Goal: Information Seeking & Learning: Learn about a topic

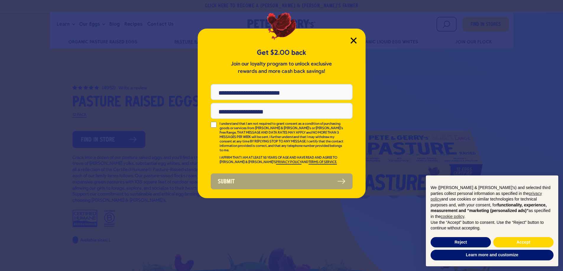
click at [353, 38] on icon "Close Modal" at bounding box center [353, 41] width 6 height 6
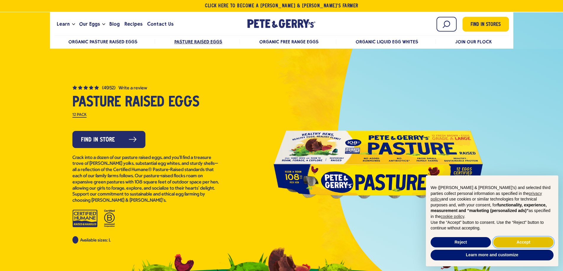
click at [526, 243] on button "Accept" at bounding box center [523, 242] width 60 height 11
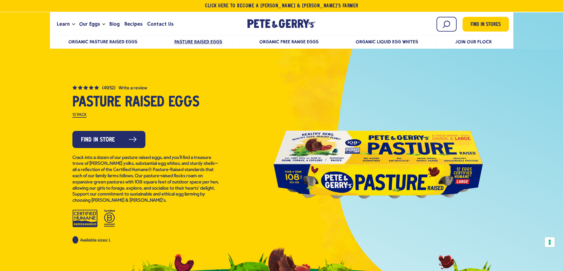
click at [247, 74] on div at bounding box center [281, 157] width 563 height 291
click at [101, 87] on div "(4952)" at bounding box center [93, 87] width 43 height 6
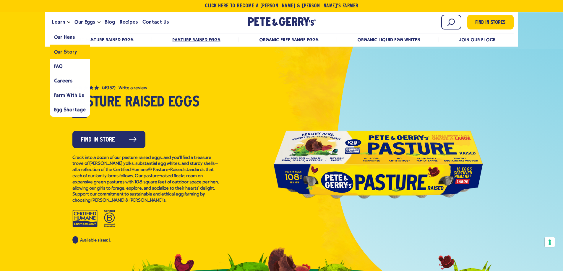
click at [76, 51] on link "Our Story" at bounding box center [70, 52] width 40 height 14
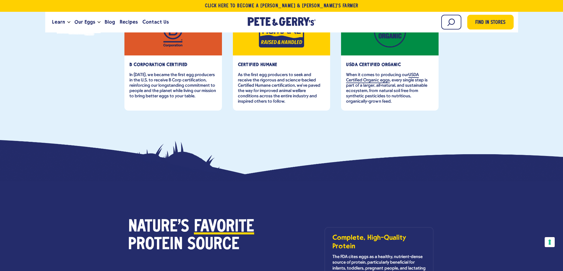
scroll to position [9, 0]
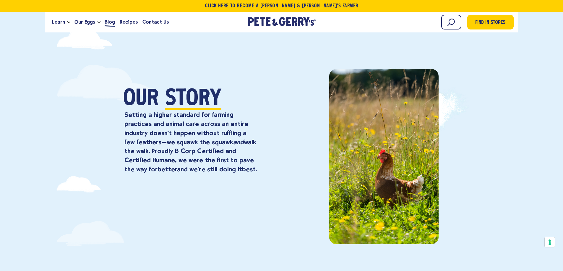
click at [111, 24] on span "Blog" at bounding box center [110, 21] width 10 height 7
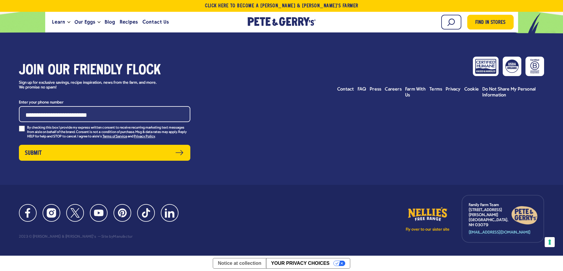
scroll to position [1059, 0]
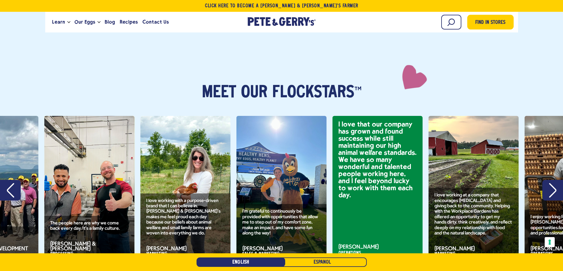
scroll to position [797, 0]
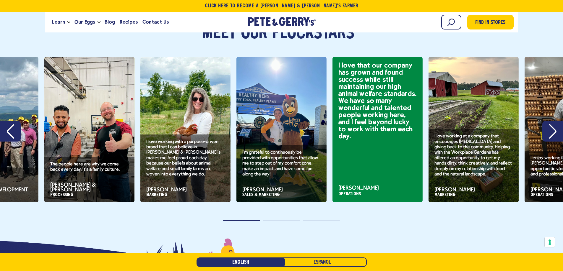
click at [12, 124] on icon "Previous" at bounding box center [10, 131] width 7 height 15
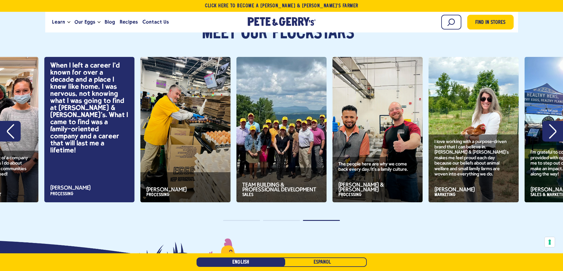
click at [7, 122] on button "Previous" at bounding box center [10, 131] width 21 height 21
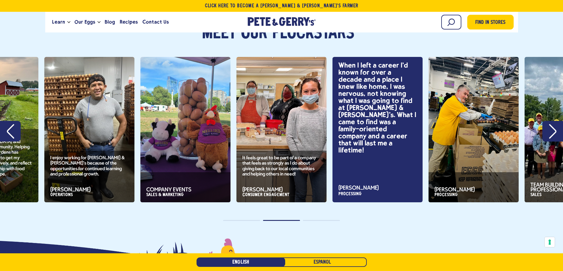
click at [7, 124] on icon "Previous" at bounding box center [10, 131] width 7 height 15
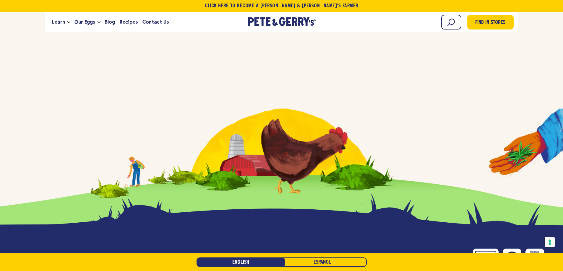
scroll to position [1595, 0]
